Goal: Task Accomplishment & Management: Use online tool/utility

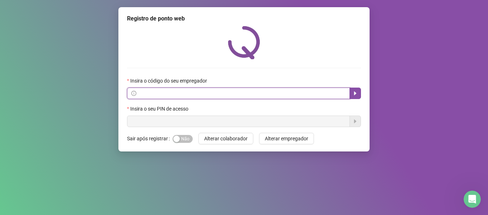
click at [172, 94] on input "text" at bounding box center [242, 93] width 208 height 8
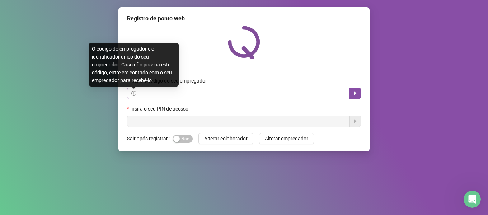
click at [132, 92] on icon "info-circle" at bounding box center [133, 93] width 5 height 5
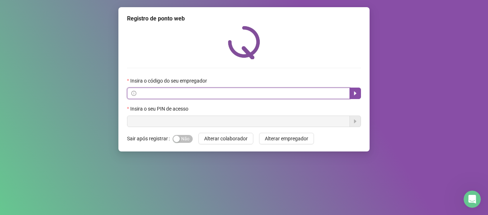
click at [261, 91] on input "text" at bounding box center [242, 93] width 208 height 8
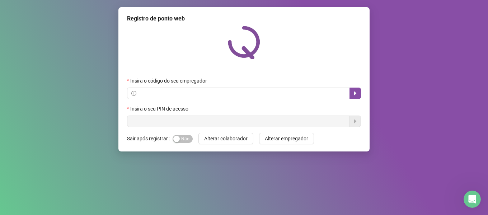
click at [79, 128] on div "Registro de ponto web Insira o código do seu empregador Insira o seu PIN de ace…" at bounding box center [244, 107] width 488 height 215
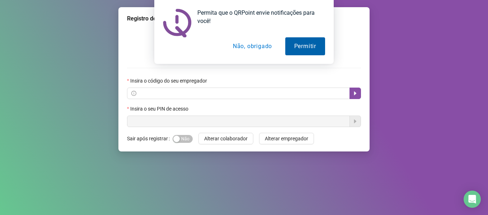
click at [313, 49] on button "Permitir" at bounding box center [305, 46] width 40 height 18
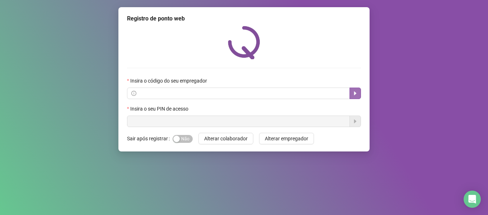
click at [355, 93] on icon "caret-right" at bounding box center [355, 93] width 3 height 4
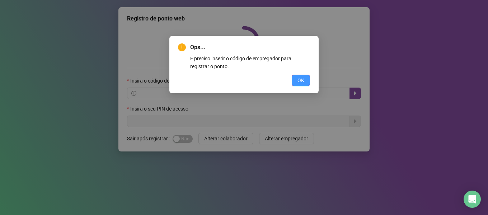
click at [300, 79] on span "OK" at bounding box center [300, 80] width 7 height 8
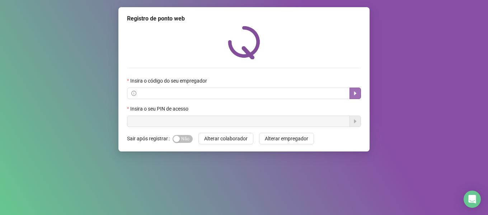
click at [357, 95] on icon "caret-right" at bounding box center [355, 93] width 6 height 6
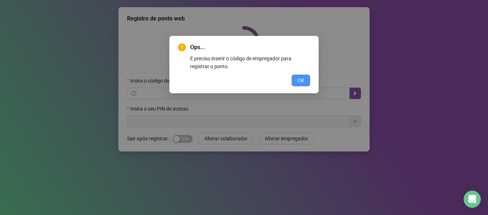
click at [303, 77] on span "OK" at bounding box center [300, 80] width 7 height 8
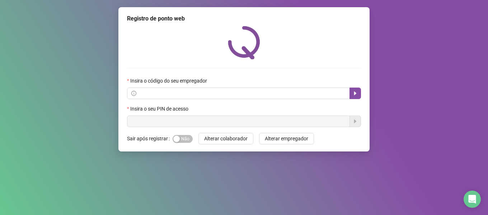
click at [261, 104] on form "Insira o código do seu empregador Insira o seu PIN de acesso" at bounding box center [244, 102] width 234 height 50
click at [257, 98] on span at bounding box center [238, 92] width 223 height 11
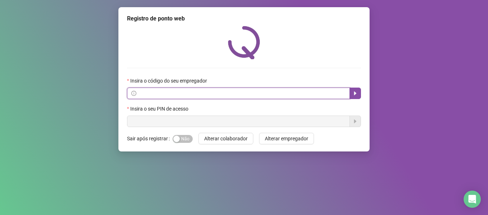
click at [253, 93] on input "text" at bounding box center [242, 93] width 208 height 8
type input "**********"
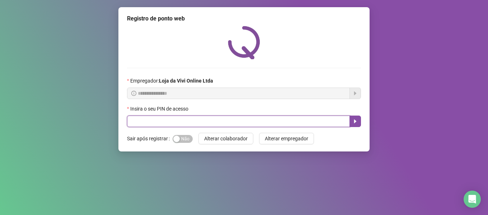
click at [244, 122] on input "text" at bounding box center [238, 120] width 223 height 11
type input "*****"
